Goal: Task Accomplishment & Management: Manage account settings

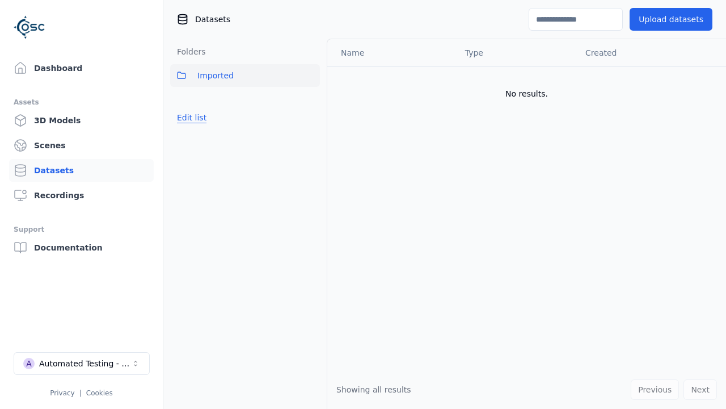
click at [190, 117] on button "Edit list" at bounding box center [191, 117] width 43 height 20
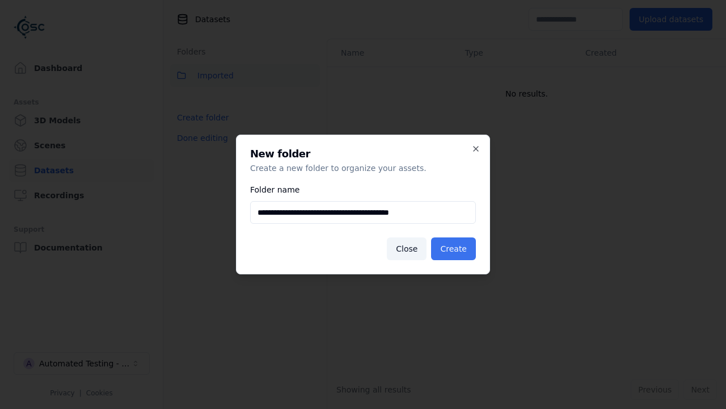
type input "**********"
click at [455, 249] on button "Create" at bounding box center [453, 248] width 45 height 23
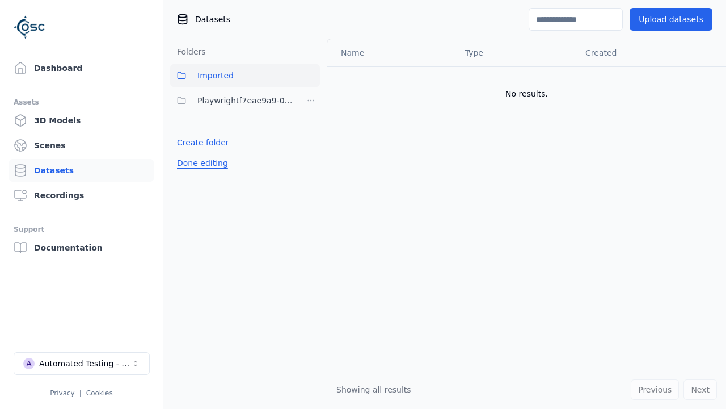
click at [200, 163] on button "Done editing" at bounding box center [202, 163] width 65 height 20
click at [190, 153] on button "Done editing" at bounding box center [202, 163] width 65 height 20
click at [311, 100] on html "Support Dashboard Assets 3D Models Scenes Datasets Recordings Support Documenta…" at bounding box center [363, 204] width 726 height 409
click at [363, 204] on html "Support Dashboard Assets 3D Models Scenes Datasets Recordings Support Documenta…" at bounding box center [363, 204] width 726 height 409
click at [200, 163] on button "Done editing" at bounding box center [202, 163] width 65 height 20
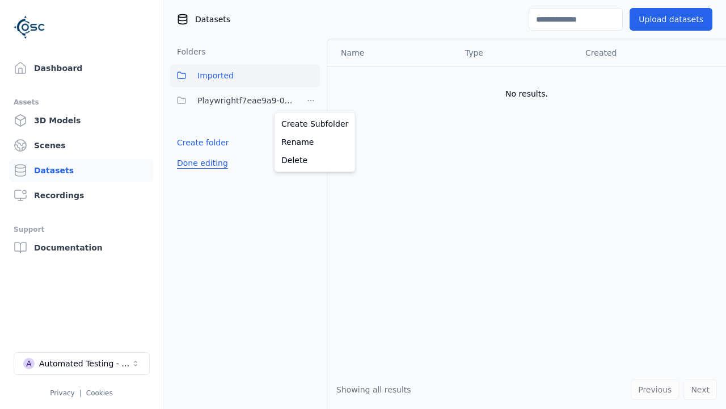
click at [190, 153] on button "Done editing" at bounding box center [202, 163] width 65 height 20
click at [311, 100] on html "Support Dashboard Assets 3D Models Scenes Datasets Recordings Support Documenta…" at bounding box center [363, 204] width 726 height 409
click at [310, 159] on div "Delete" at bounding box center [315, 160] width 76 height 18
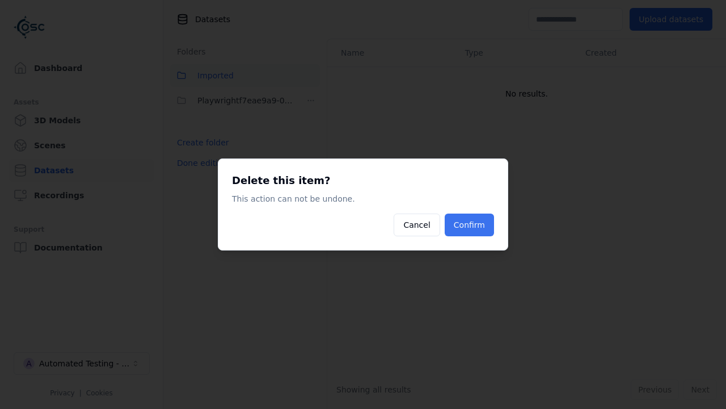
click at [470, 225] on button "Confirm" at bounding box center [469, 224] width 49 height 23
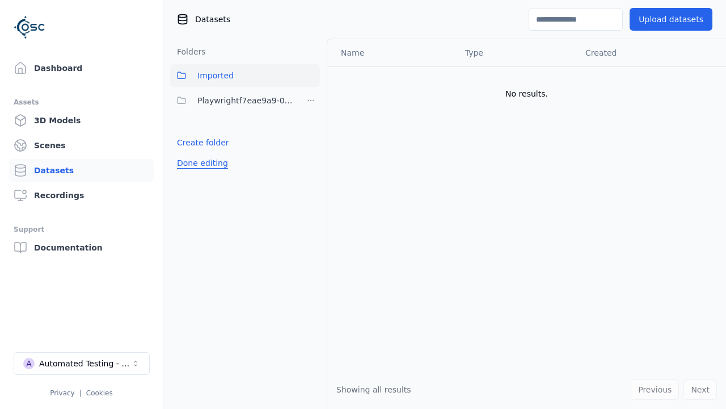
click at [200, 153] on button "Done editing" at bounding box center [202, 163] width 65 height 20
